Goal: Ask a question: Seek information or help from site administrators or community

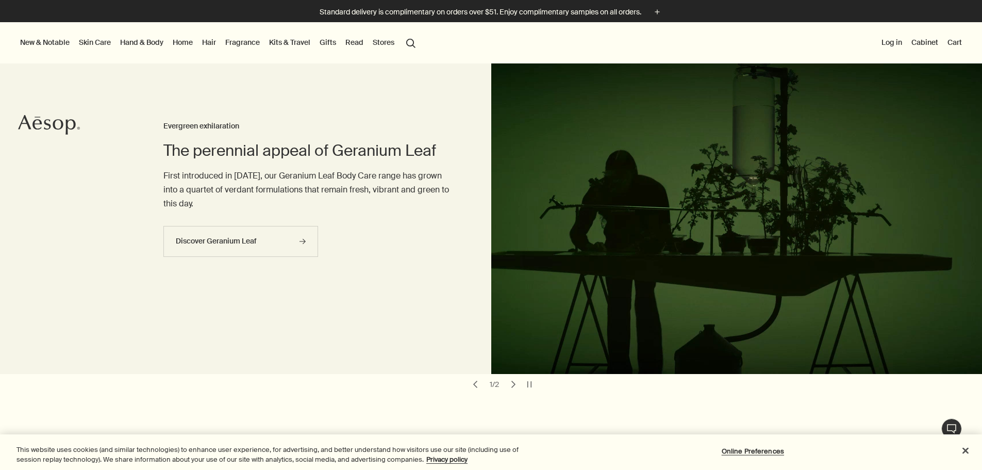
click at [338, 46] on link "Gifts" at bounding box center [327, 42] width 21 height 13
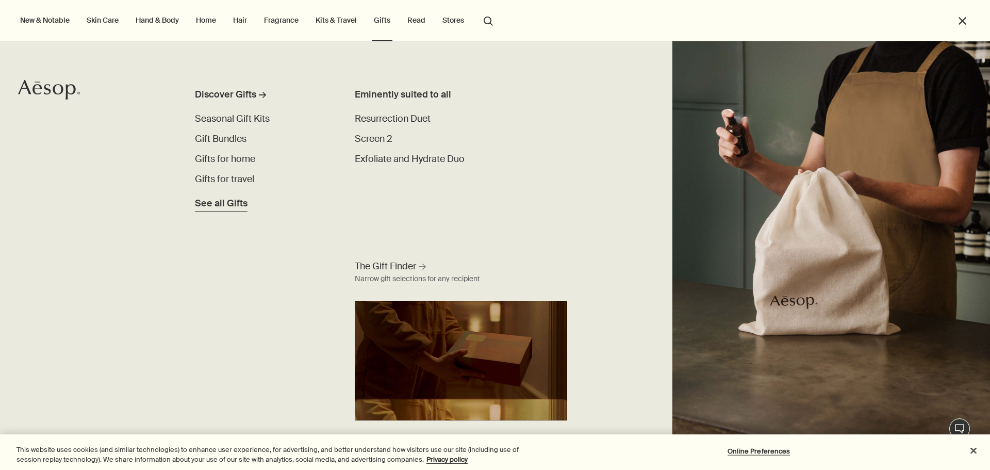
click at [216, 205] on span "See all Gifts" at bounding box center [221, 203] width 53 height 14
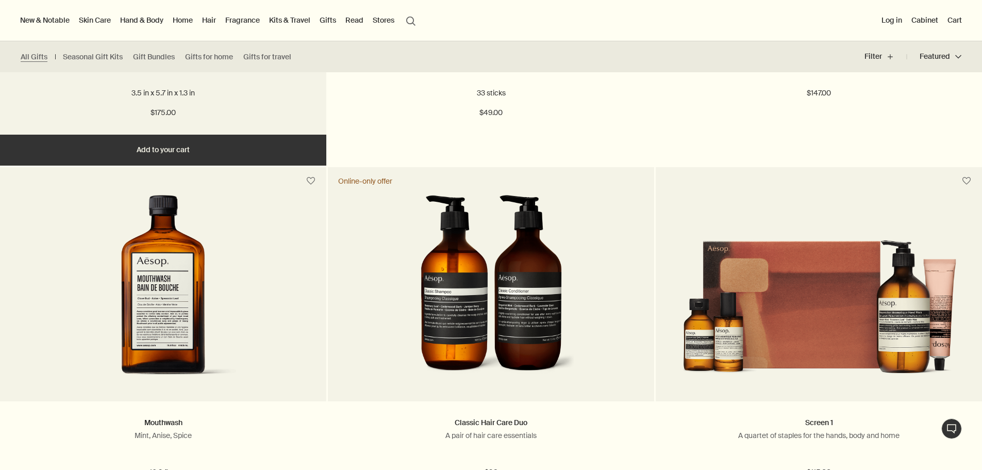
scroll to position [2731, 0]
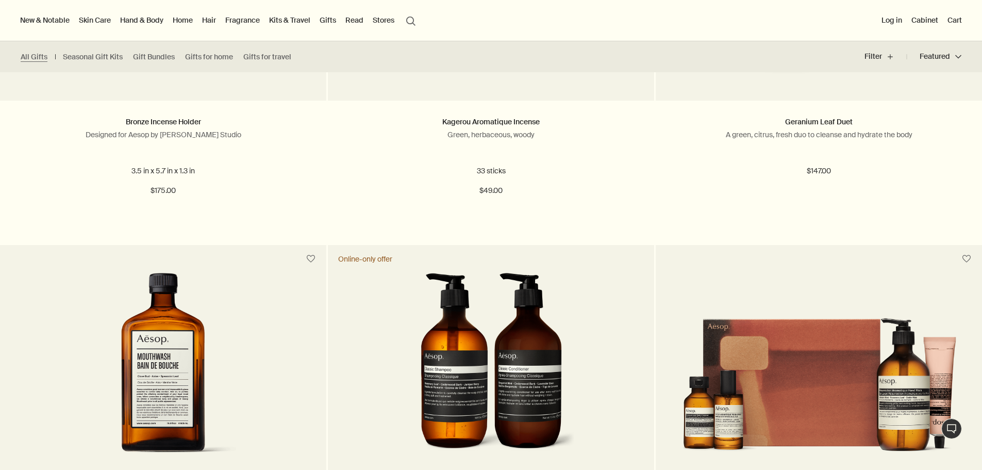
click at [420, 19] on button "search Search" at bounding box center [410, 20] width 19 height 20
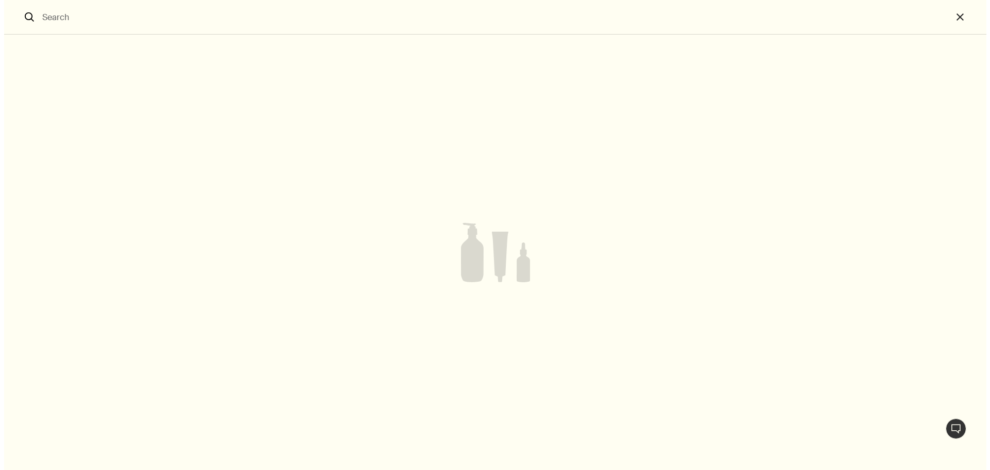
scroll to position [1613, 0]
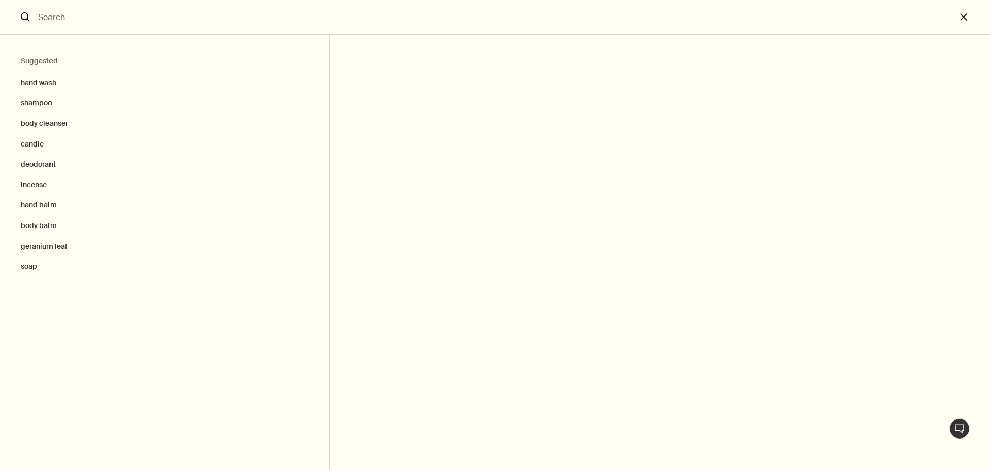
click at [528, 4] on input "Search" at bounding box center [494, 17] width 921 height 34
click at [341, 23] on input "Search" at bounding box center [494, 17] width 921 height 34
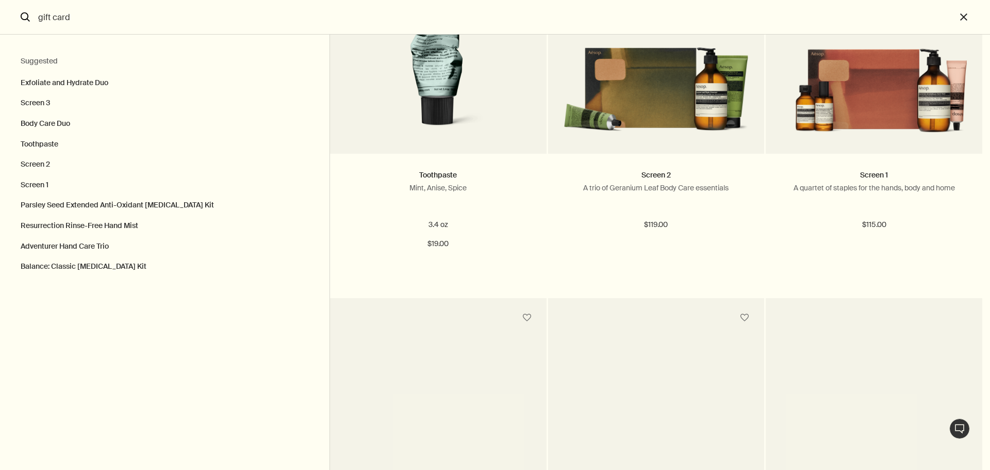
scroll to position [670, 0]
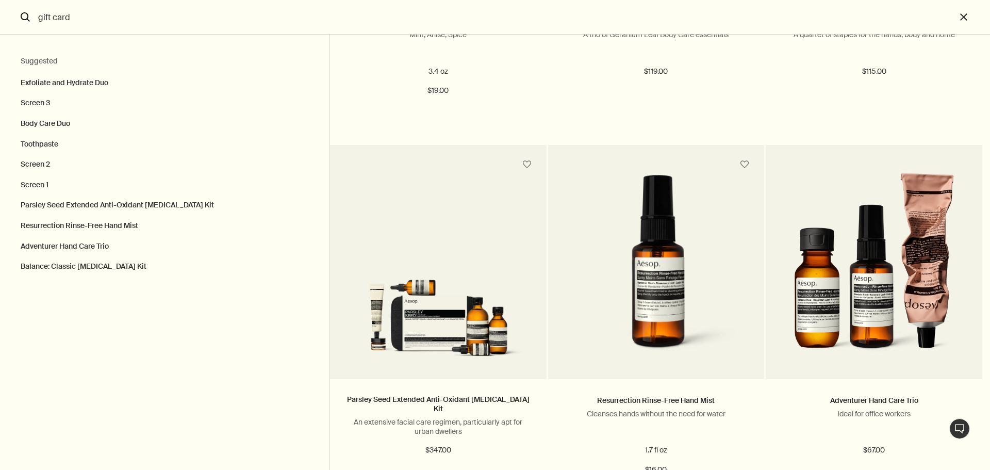
drag, startPoint x: 49, startPoint y: 20, endPoint x: 33, endPoint y: 16, distance: 16.3
click at [33, 16] on form "gift card search" at bounding box center [477, 17] width 955 height 35
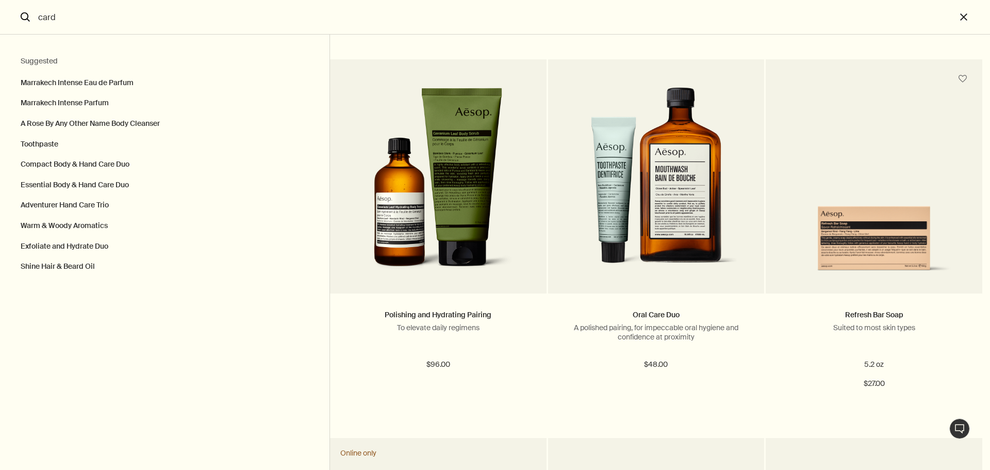
scroll to position [2198, 0]
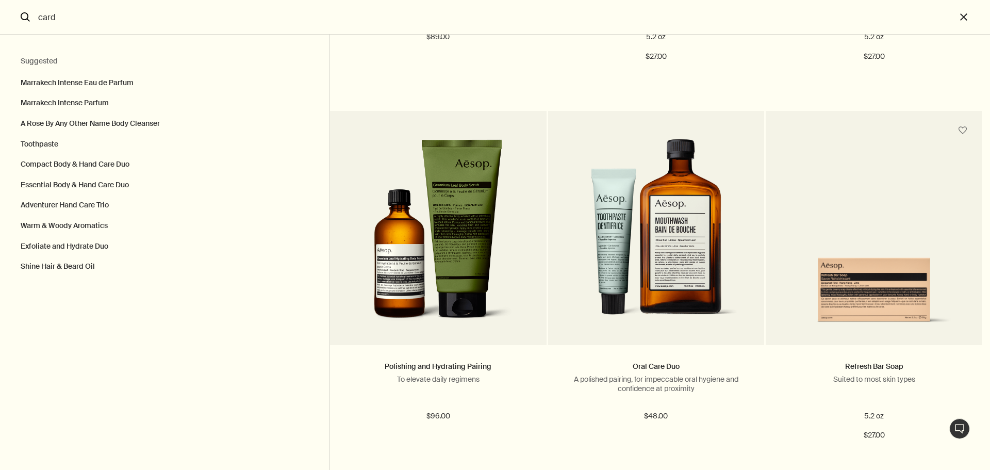
drag, startPoint x: 78, startPoint y: 12, endPoint x: 28, endPoint y: 16, distance: 49.6
click at [28, 16] on form "card search" at bounding box center [477, 17] width 955 height 35
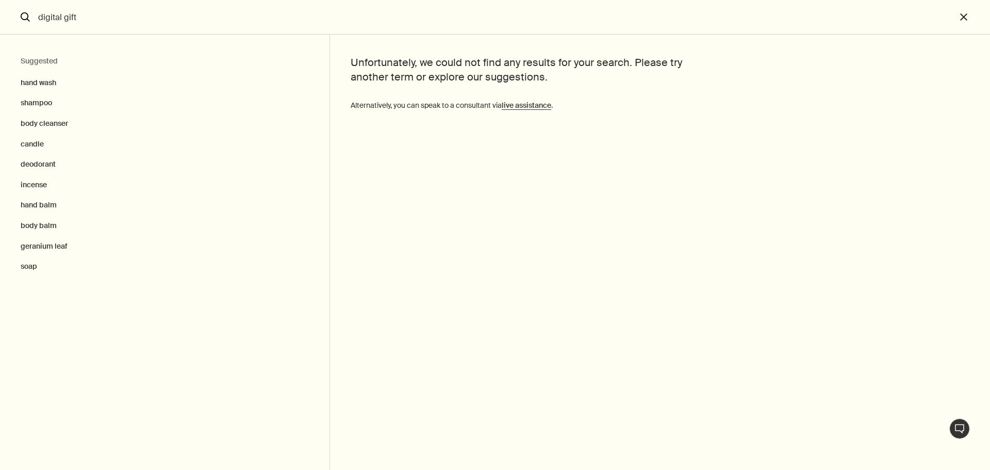
type input "digital gift"
click at [535, 107] on strong "live assistance" at bounding box center [525, 104] width 49 height 9
click at [955, 420] on button "Live Assistance" at bounding box center [959, 428] width 21 height 21
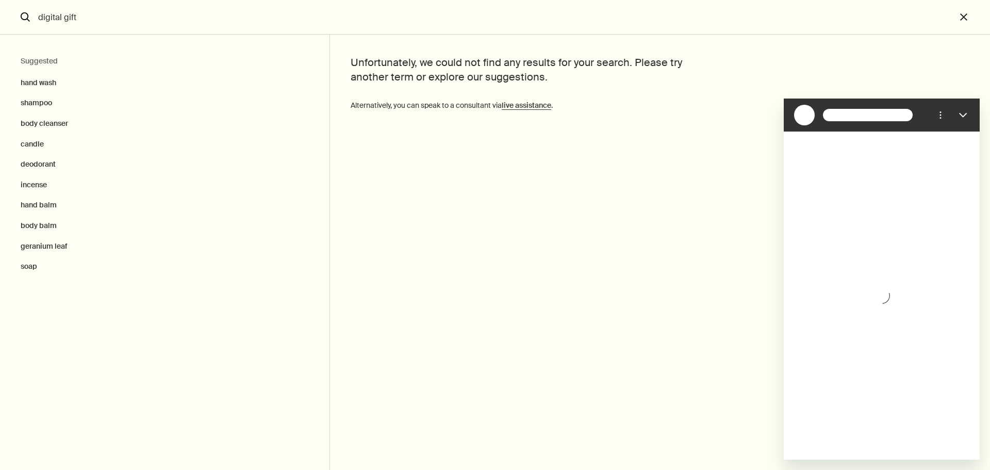
click at [851, 117] on div at bounding box center [868, 115] width 90 height 12
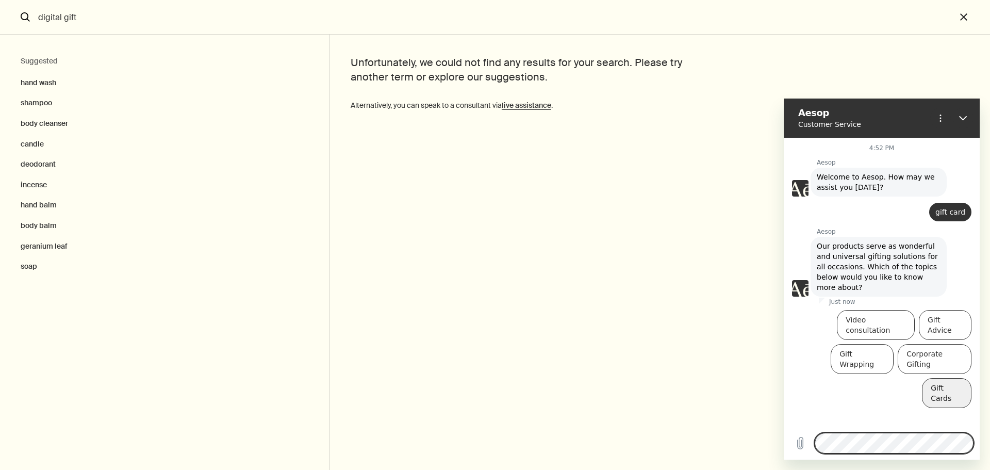
click at [946, 378] on button "Gift Cards" at bounding box center [945, 393] width 49 height 30
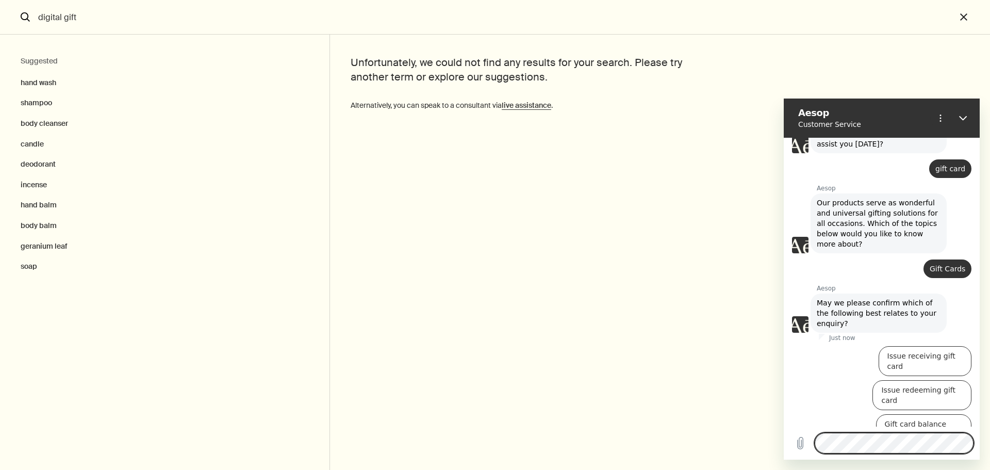
scroll to position [56, 0]
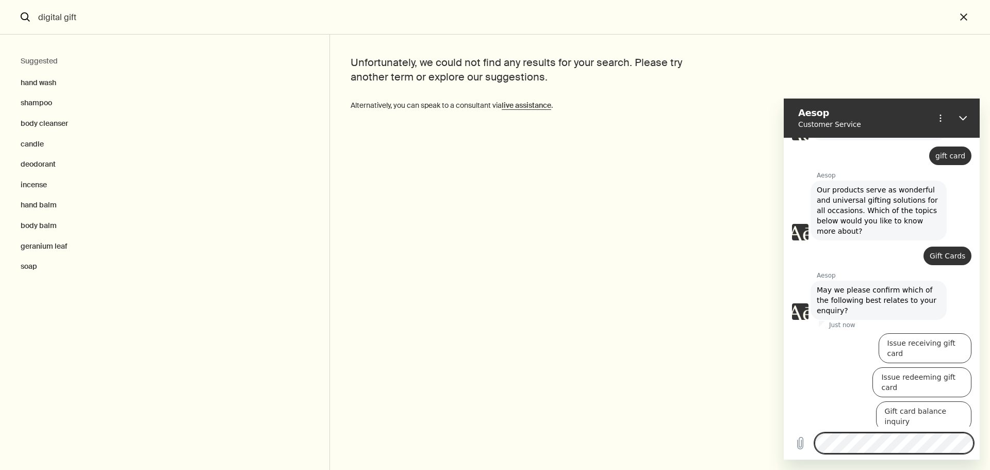
click at [860, 435] on button "How to purchase a gift card" at bounding box center [878, 450] width 106 height 30
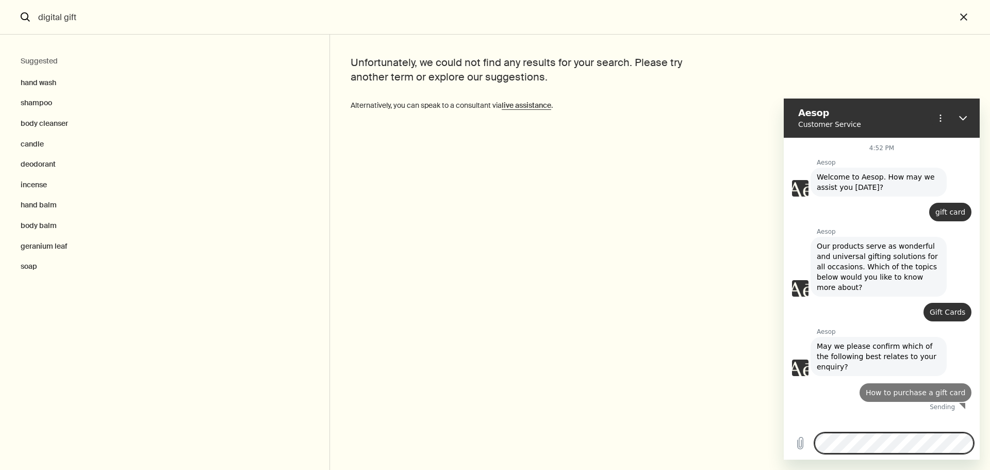
scroll to position [0, 0]
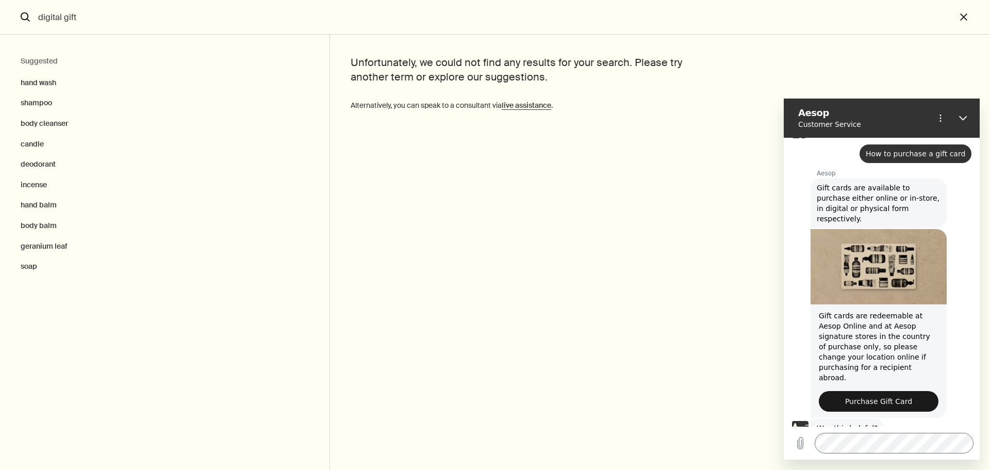
click at [873, 384] on div "4:52 PM Aesop Aesop says: Welcome to Aesop. How may we assist you today? Just n…" at bounding box center [881, 282] width 196 height 289
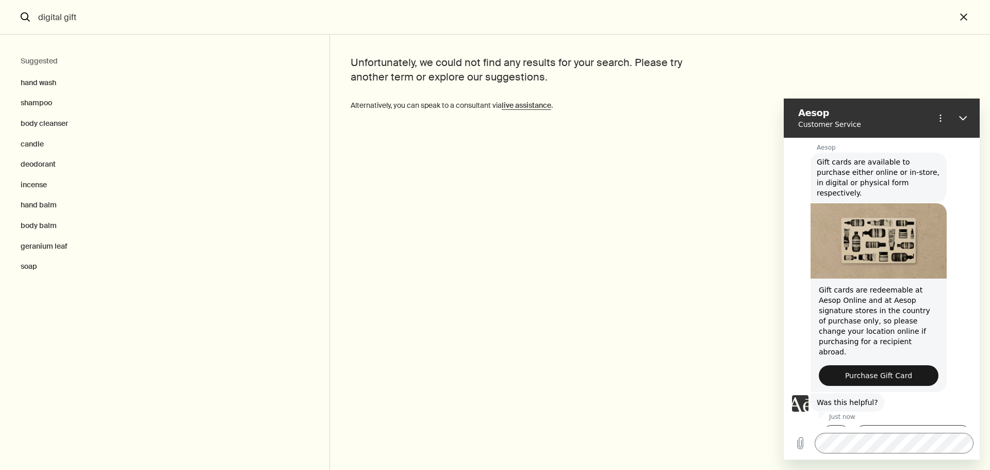
click at [849, 369] on span "Purchase Gift Card" at bounding box center [878, 375] width 67 height 12
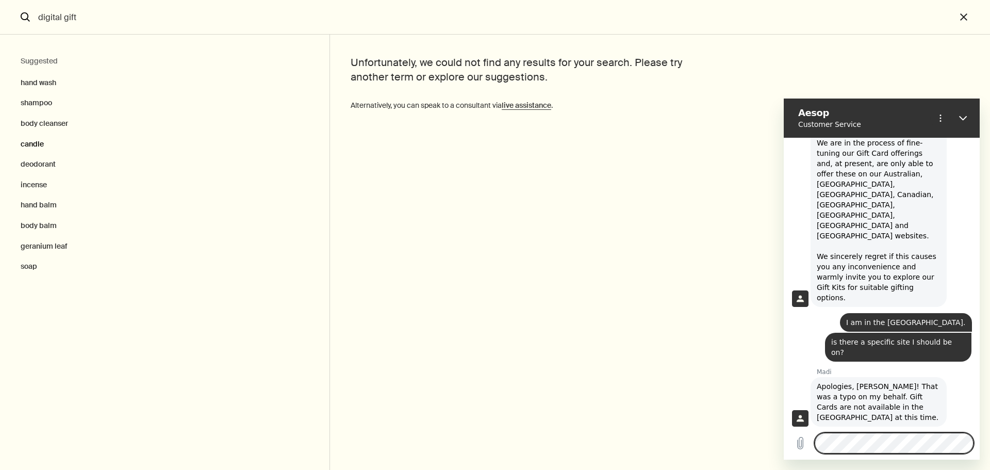
scroll to position [1142, 0]
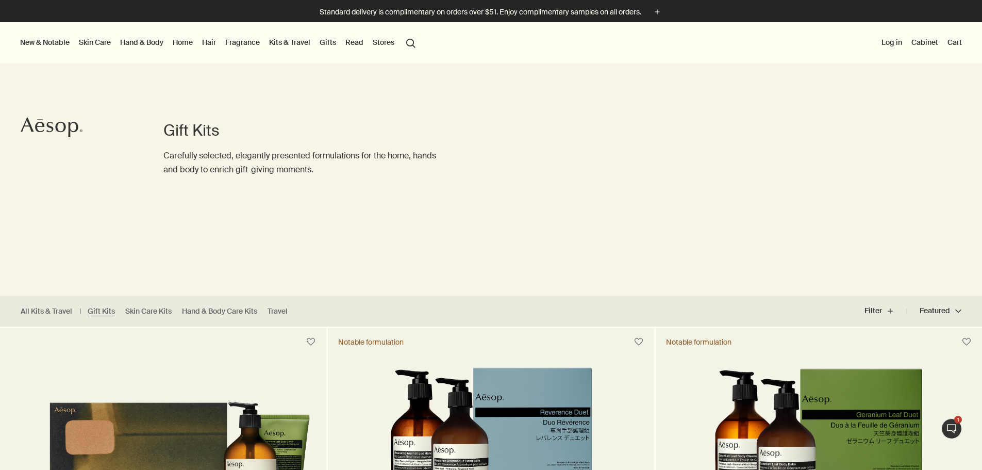
click at [909, 41] on link "Cabinet" at bounding box center [924, 42] width 31 height 13
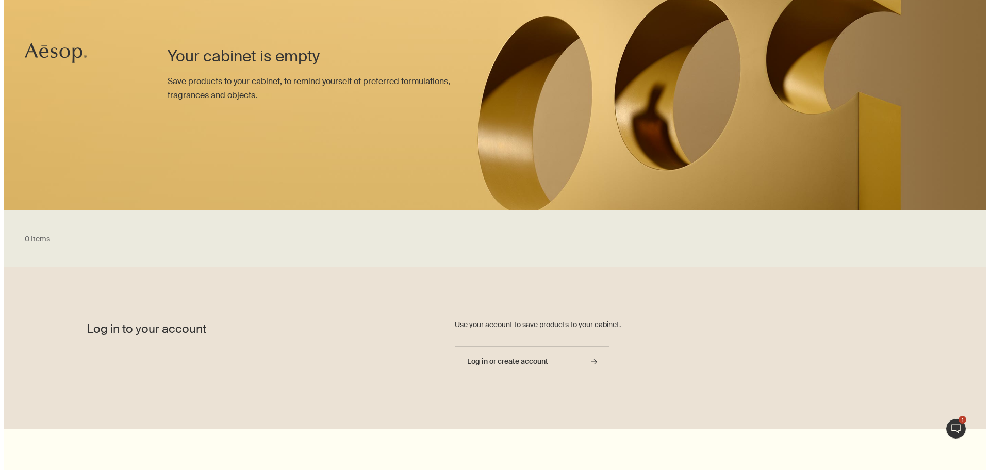
scroll to position [155, 0]
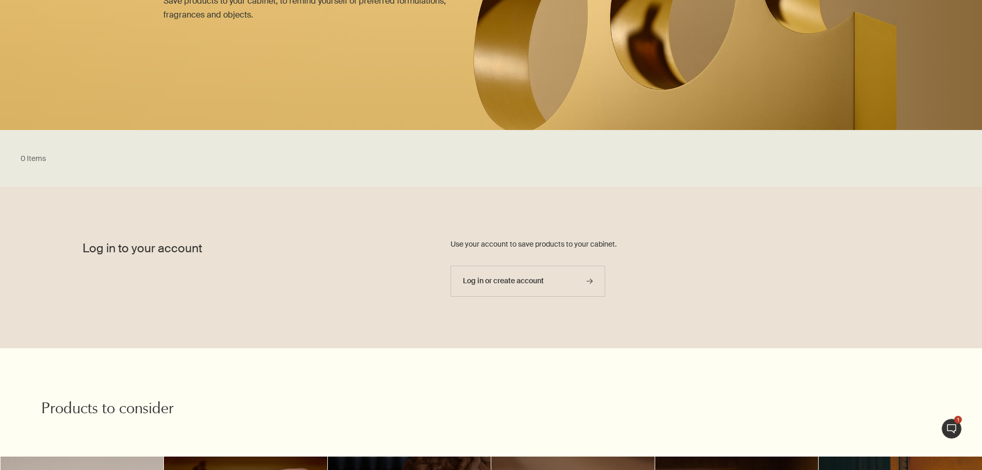
click at [155, 246] on div "Log in to your account" at bounding box center [184, 248] width 286 height 123
click at [145, 252] on div "Log in to your account" at bounding box center [184, 248] width 286 height 123
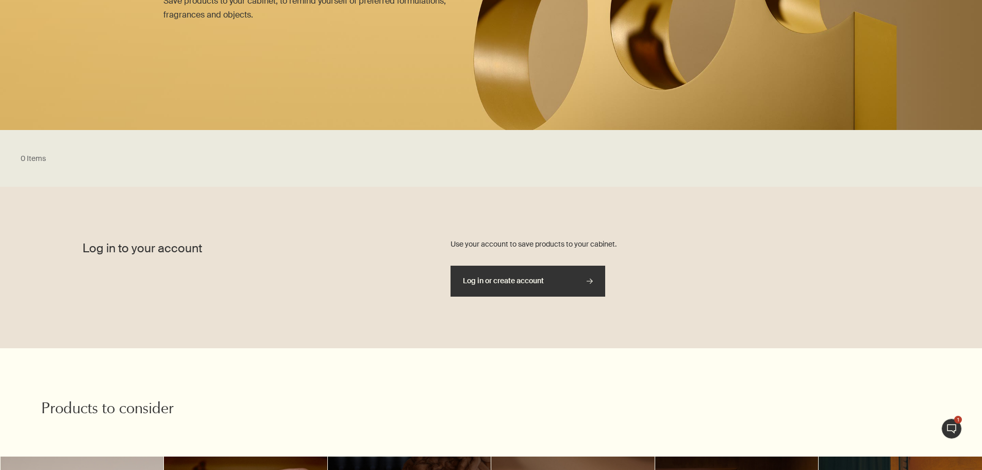
click at [501, 286] on link "Log in or create account rightArrow" at bounding box center [527, 280] width 155 height 31
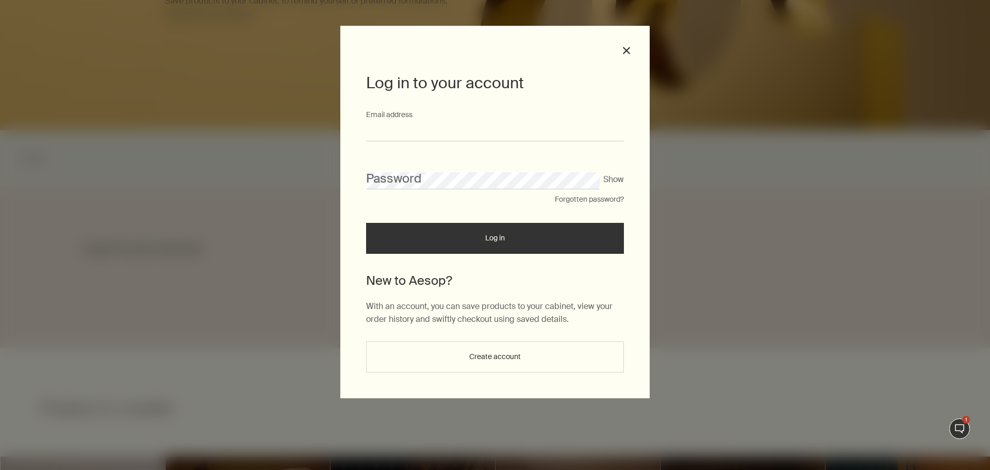
click at [431, 129] on input "Email address" at bounding box center [495, 131] width 258 height 19
type input "**********"
click at [575, 201] on button "Forgotten password?" at bounding box center [589, 199] width 69 height 10
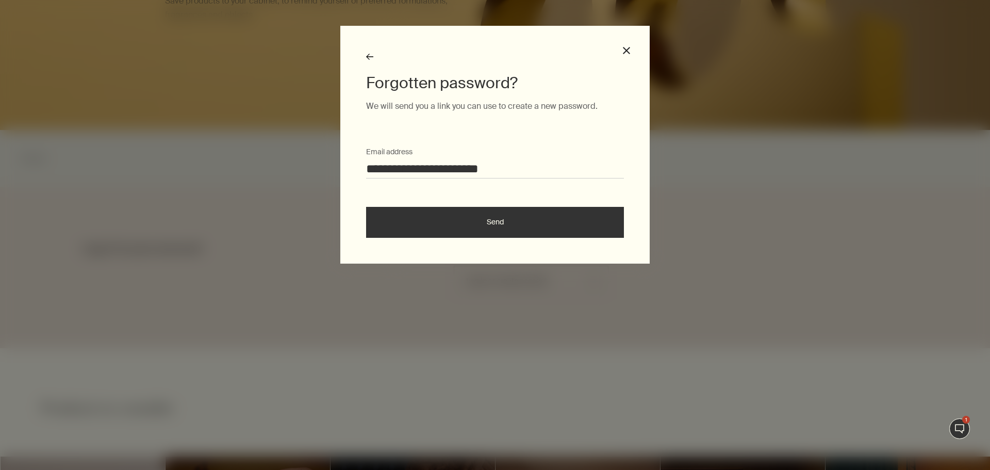
click at [451, 217] on button "Send" at bounding box center [495, 222] width 258 height 31
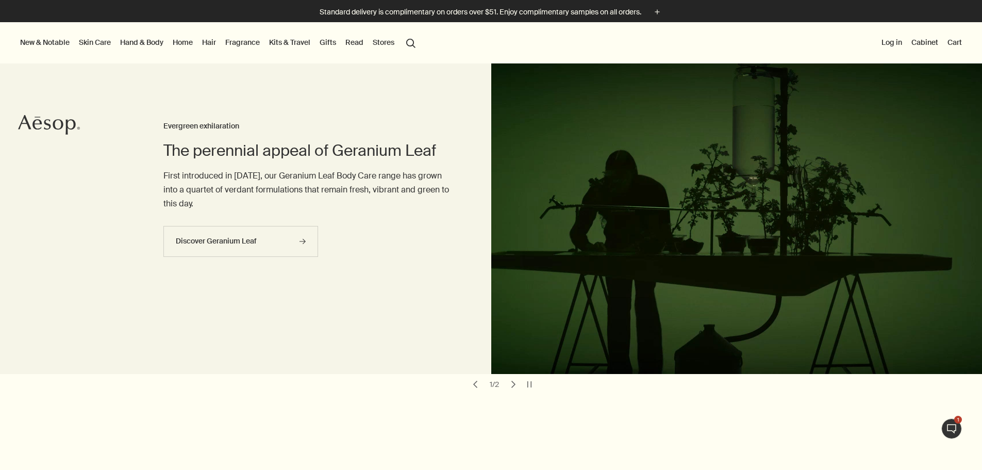
click at [948, 429] on button "Live Assistance 1" at bounding box center [951, 428] width 21 height 21
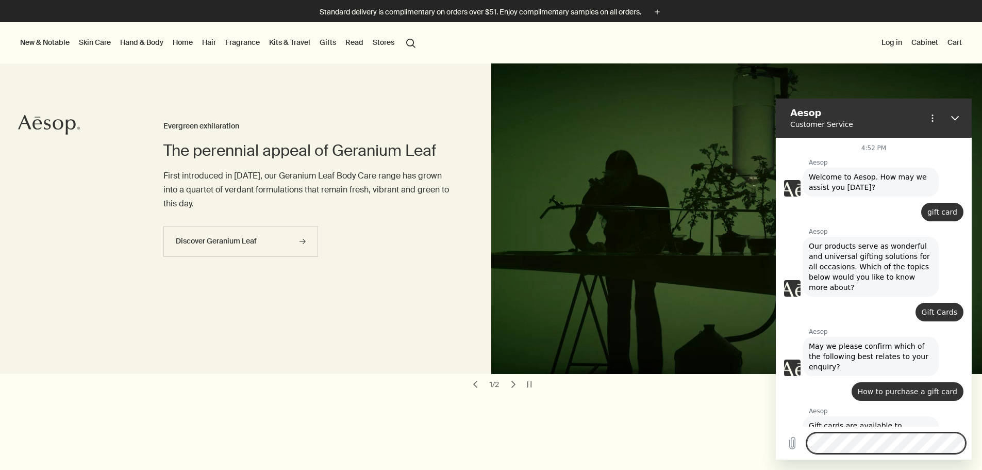
scroll to position [263, 0]
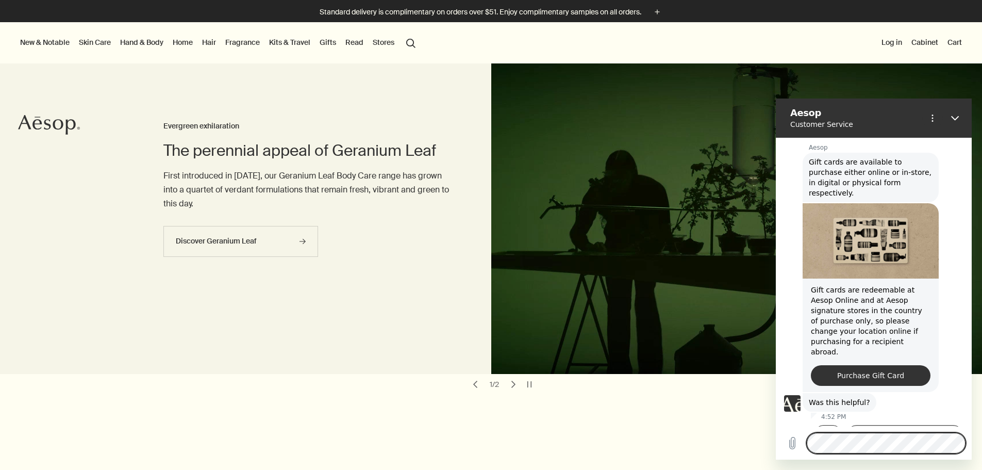
click at [874, 425] on button "I'd like to speak to a consultant" at bounding box center [904, 440] width 117 height 30
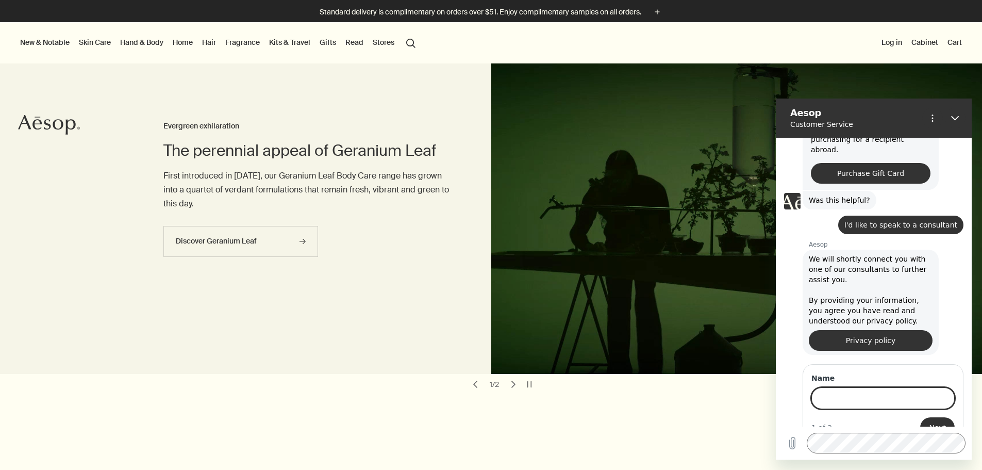
scroll to position [464, 0]
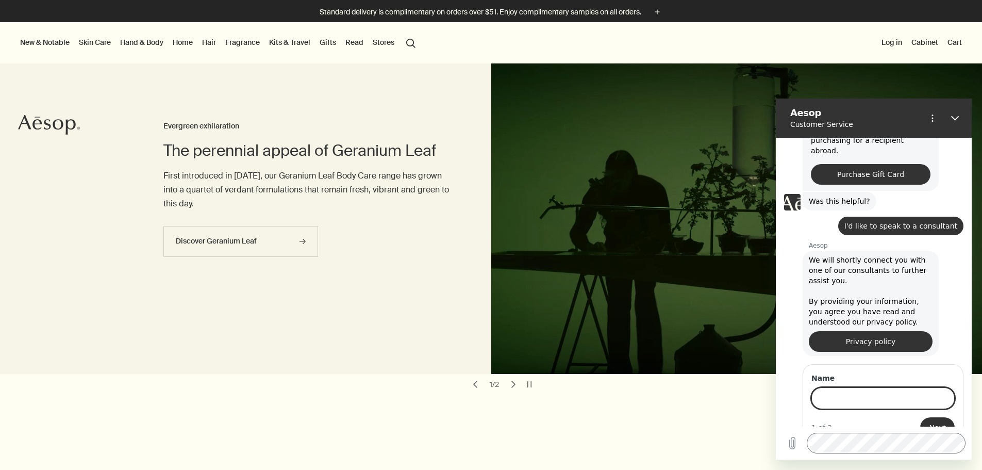
click at [853, 387] on input "Name" at bounding box center [882, 398] width 143 height 22
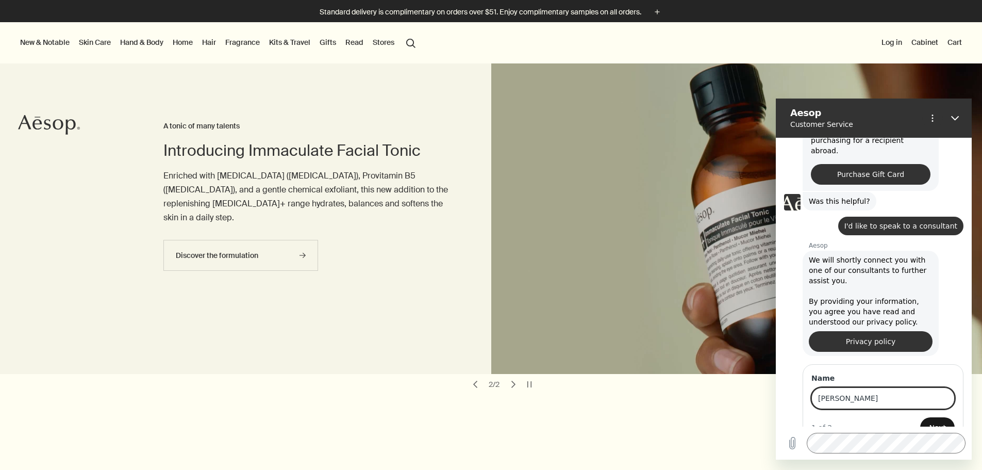
type input "[PERSON_NAME]"
click at [933, 421] on span "Next" at bounding box center [937, 427] width 17 height 12
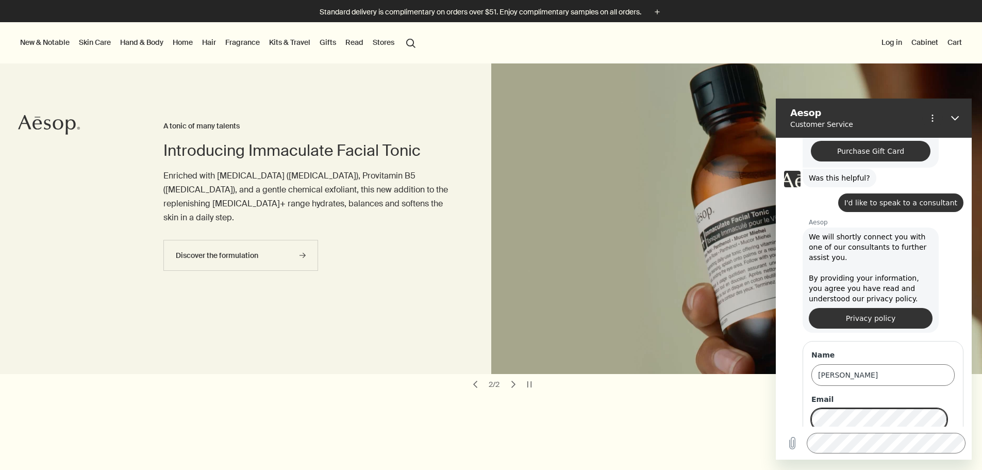
scroll to position [509, 0]
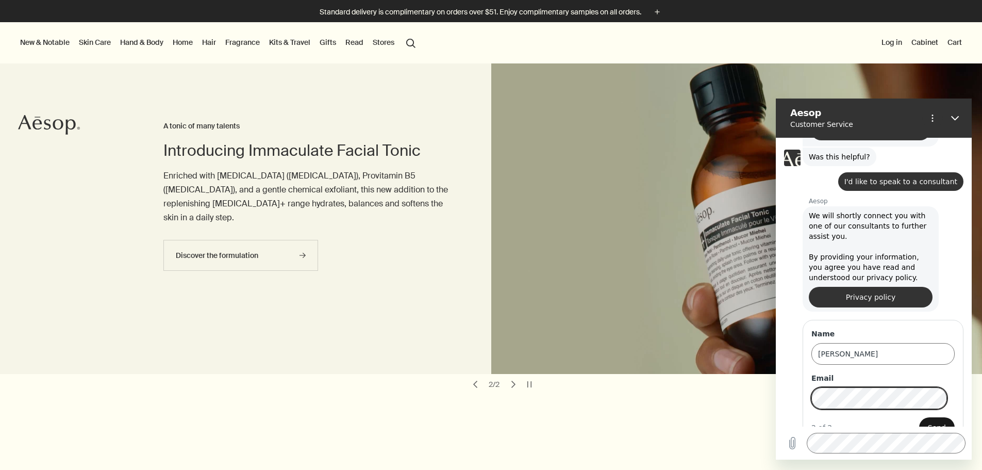
click at [932, 421] on span "Send" at bounding box center [937, 427] width 18 height 12
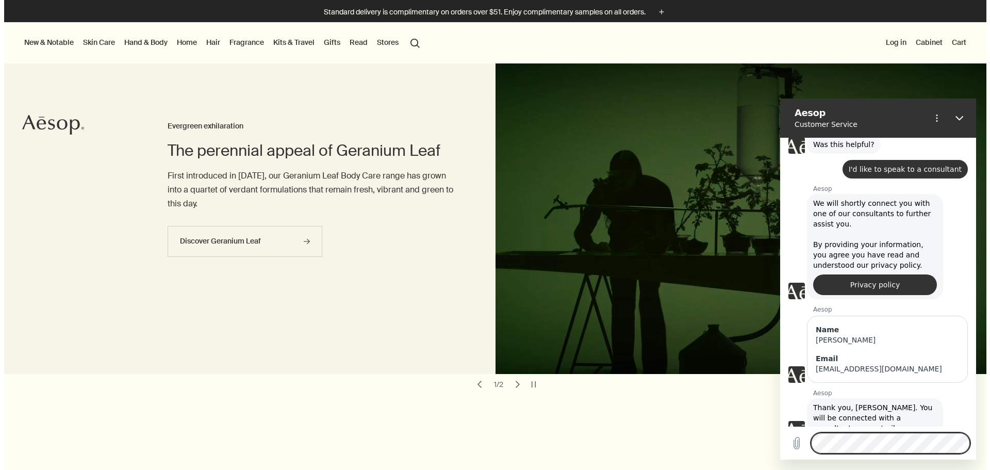
scroll to position [523, 0]
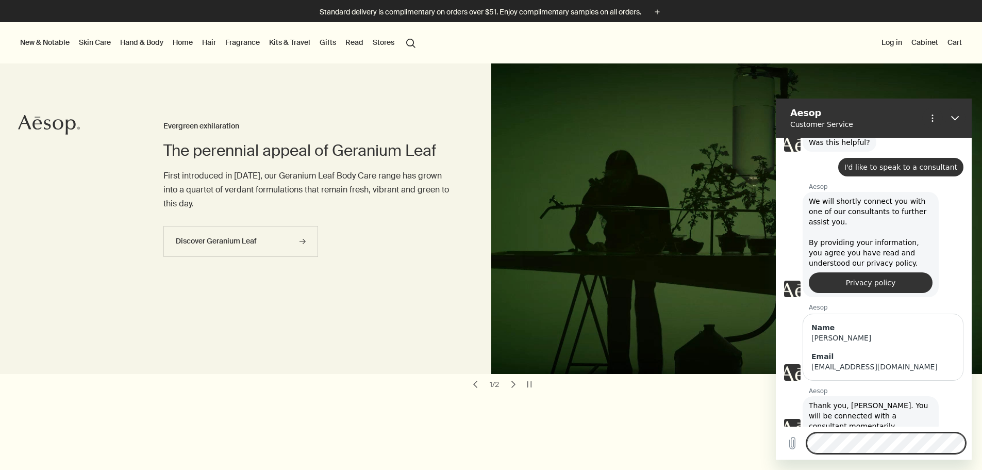
click at [338, 42] on link "Gifts" at bounding box center [327, 42] width 21 height 13
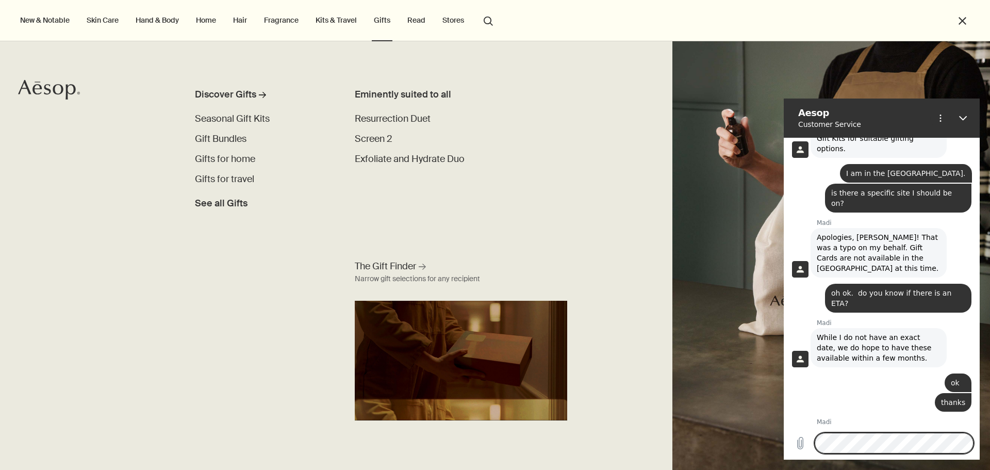
scroll to position [1051, 0]
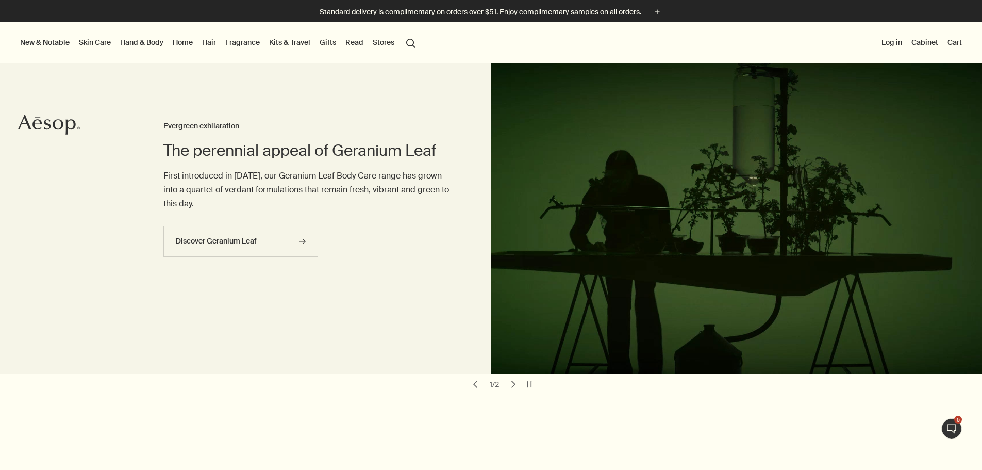
click at [952, 430] on button "Live Assistance 5" at bounding box center [951, 428] width 21 height 21
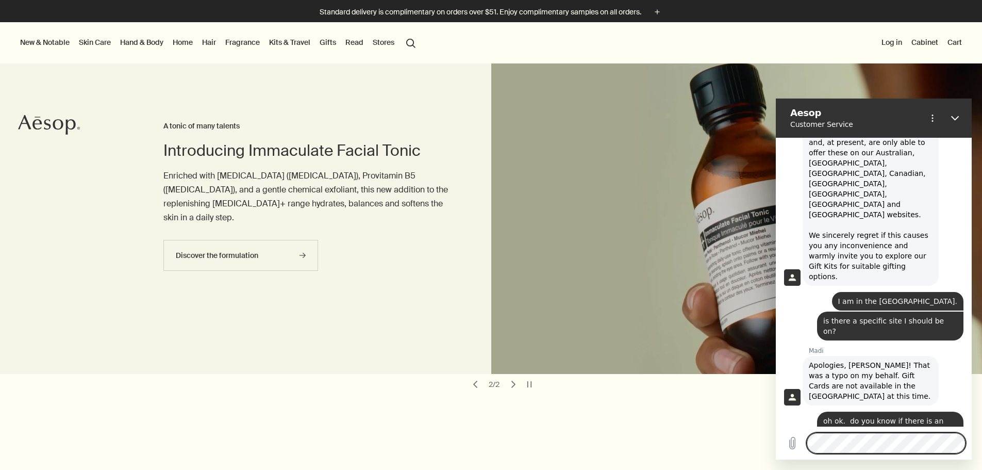
scroll to position [894, 0]
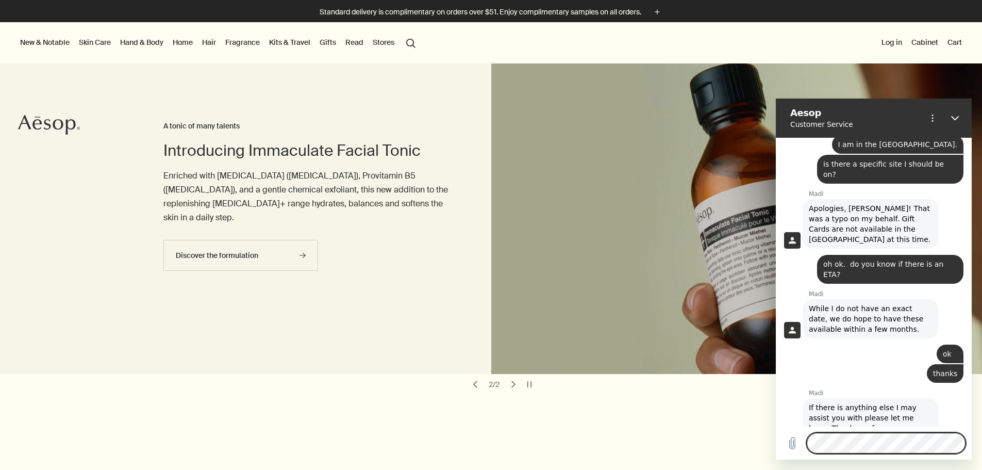
scroll to position [1051, 0]
